Goal: Communication & Community: Answer question/provide support

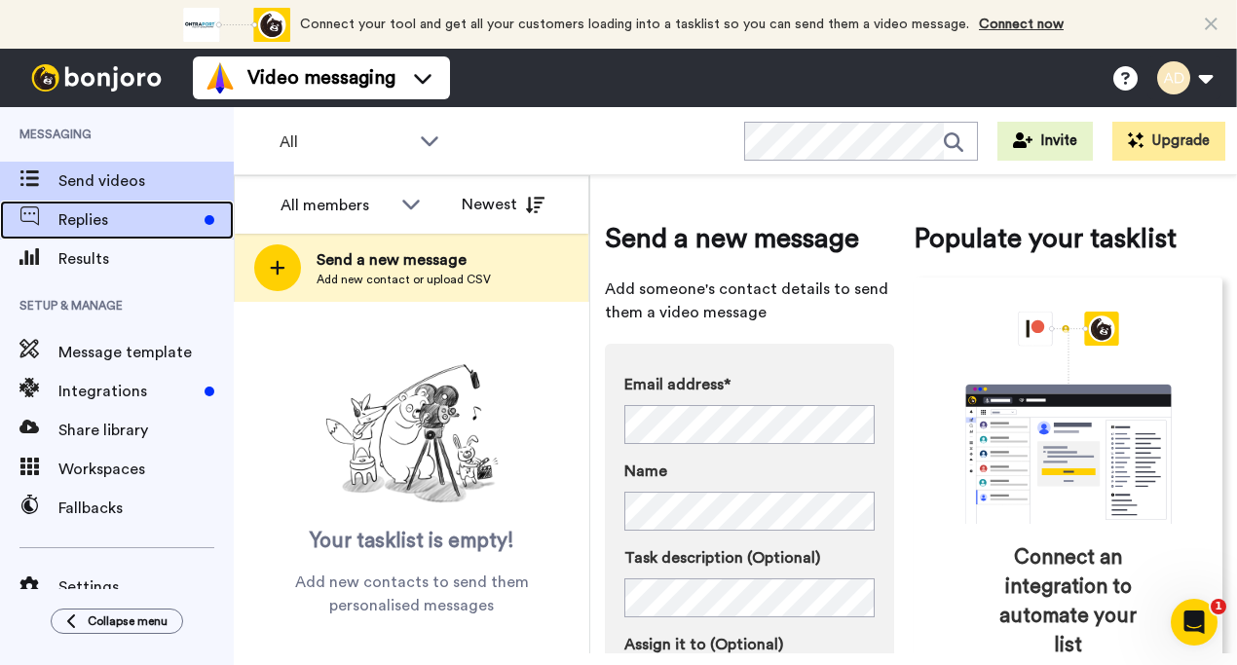
click at [98, 224] on span "Replies" at bounding box center [127, 219] width 138 height 23
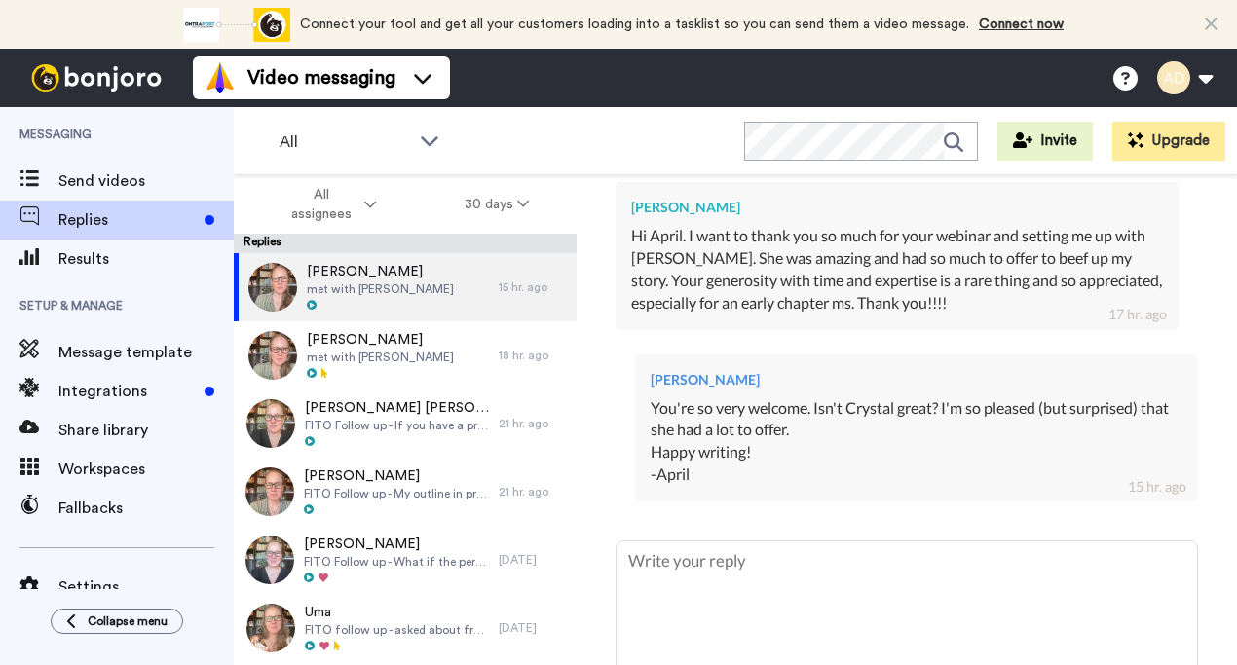
scroll to position [872, 0]
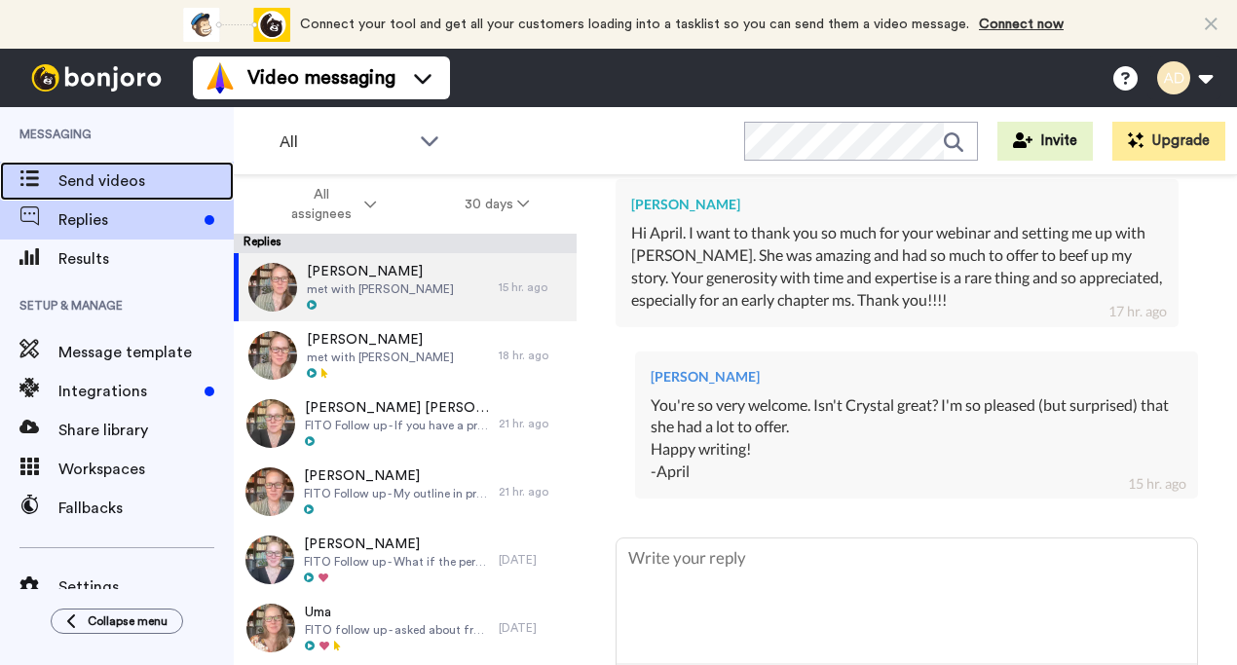
click at [110, 186] on span "Send videos" at bounding box center [145, 180] width 175 height 23
